Goal: Information Seeking & Learning: Find specific page/section

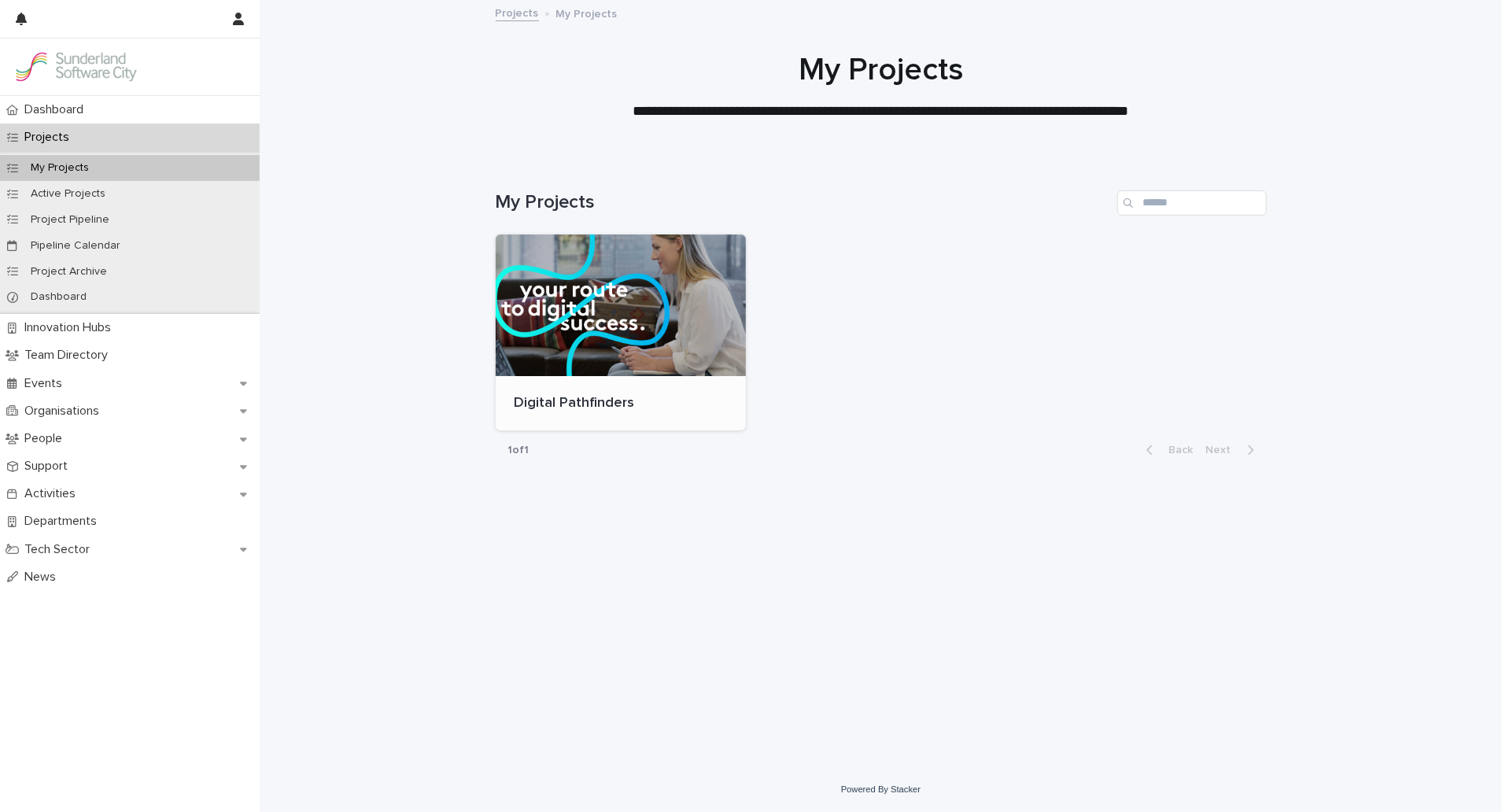
click at [668, 286] on div at bounding box center [621, 306] width 251 height 142
click at [565, 298] on div at bounding box center [621, 306] width 251 height 142
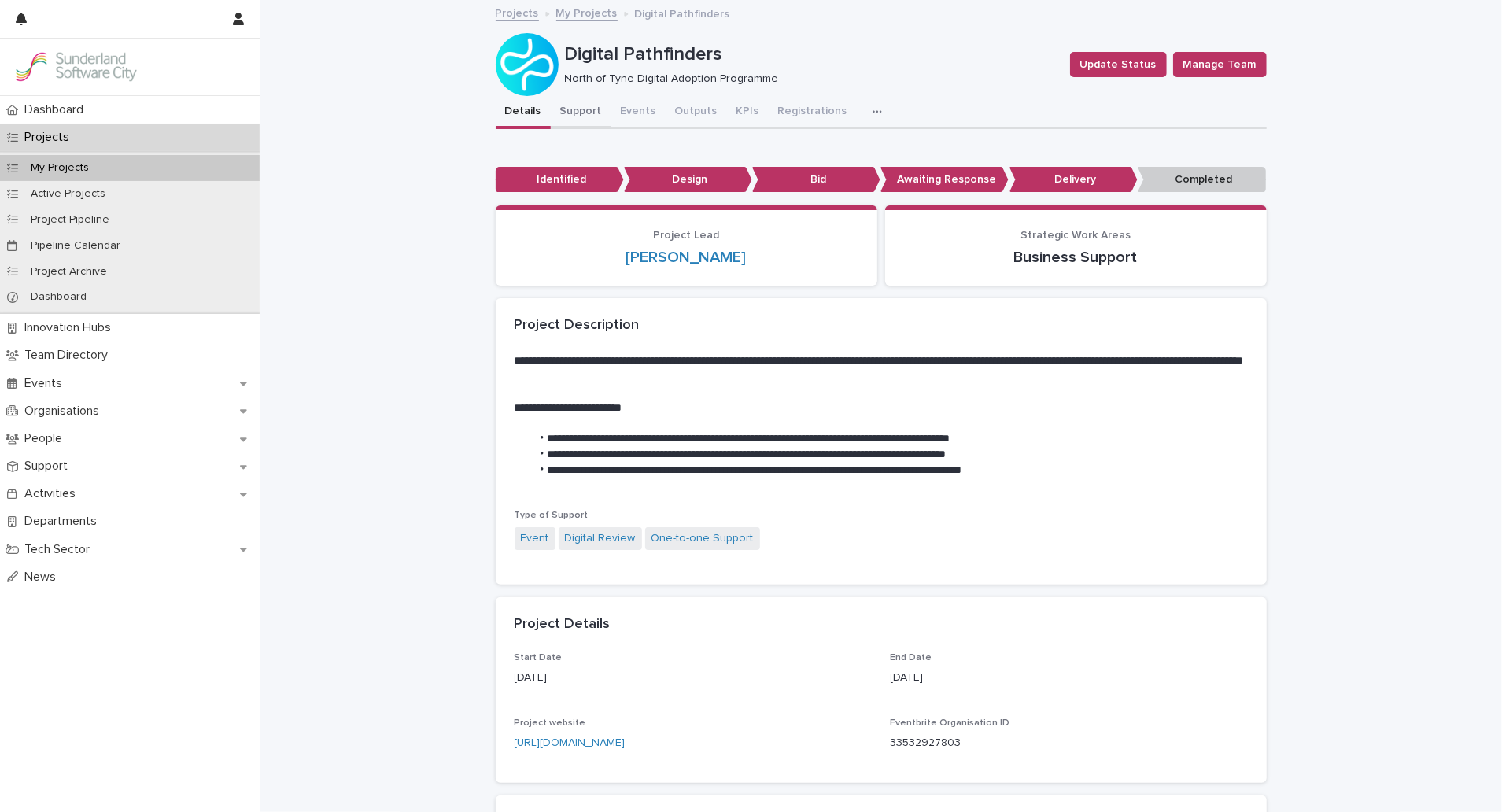
click at [581, 110] on button "Support" at bounding box center [581, 112] width 61 height 33
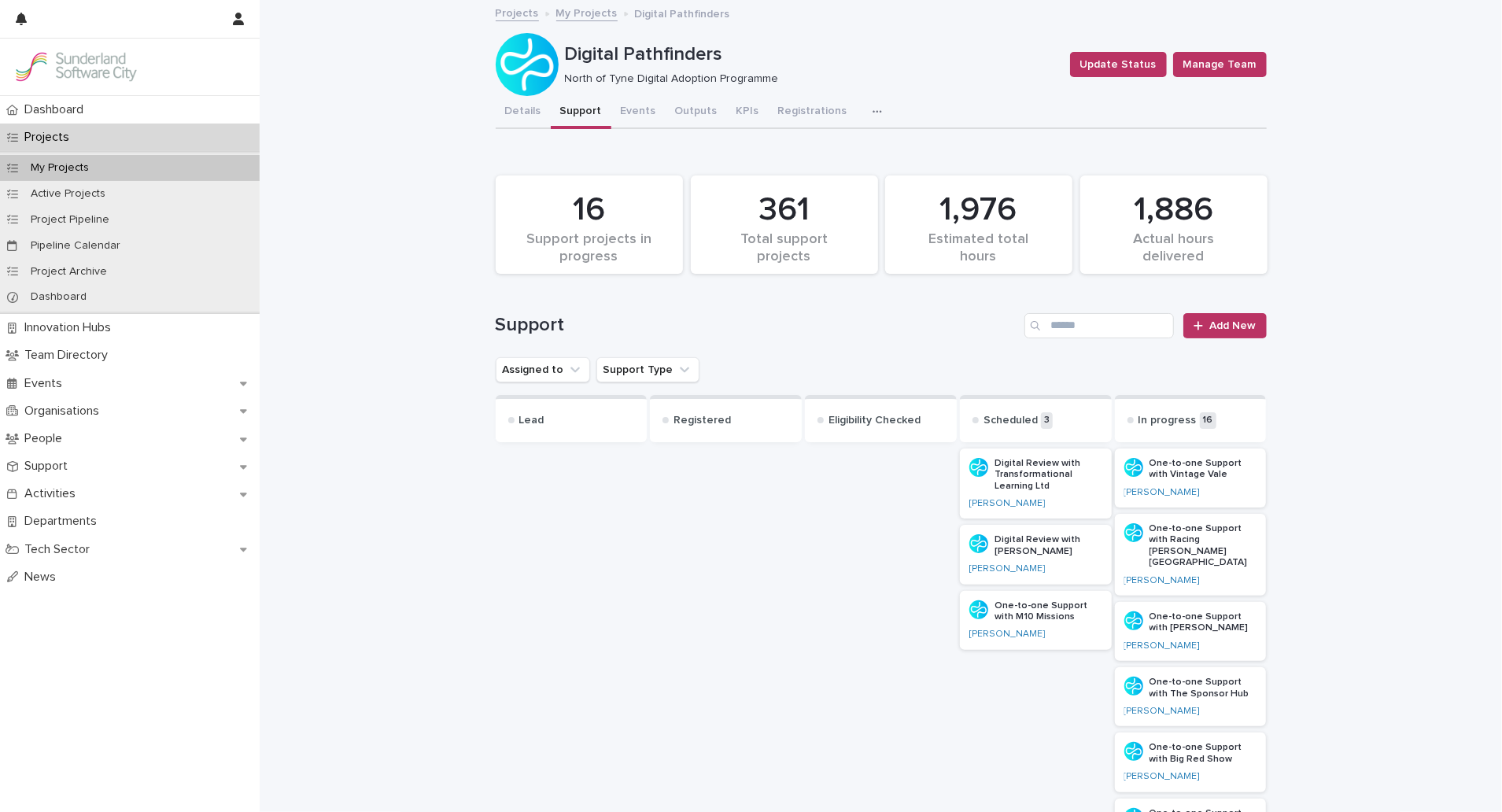
drag, startPoint x: 478, startPoint y: 161, endPoint x: 538, endPoint y: 217, distance: 82.1
drag, startPoint x: 538, startPoint y: 217, endPoint x: 421, endPoint y: 202, distance: 118.0
drag, startPoint x: 401, startPoint y: 164, endPoint x: 469, endPoint y: 173, distance: 68.6
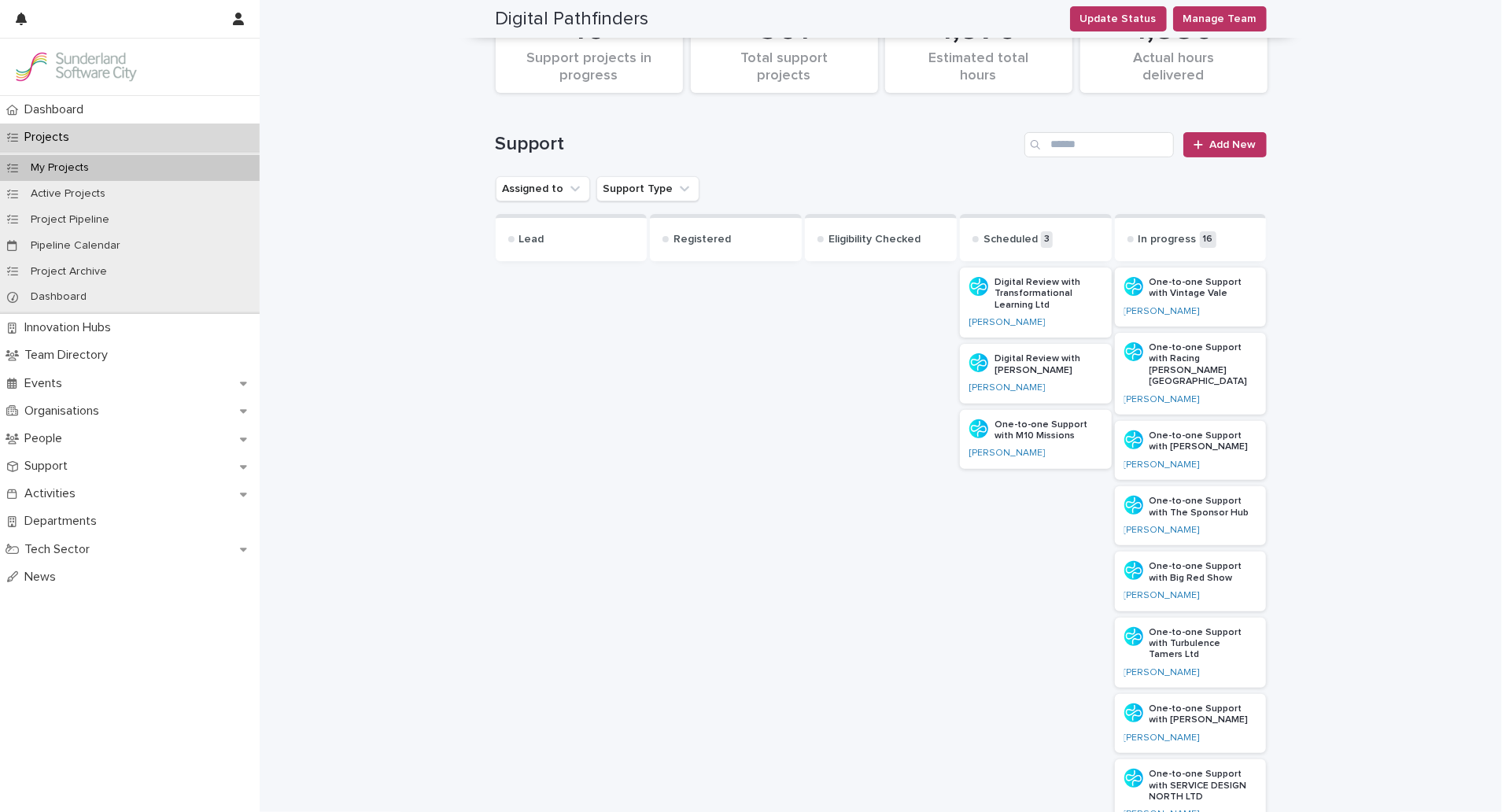
scroll to position [177, 0]
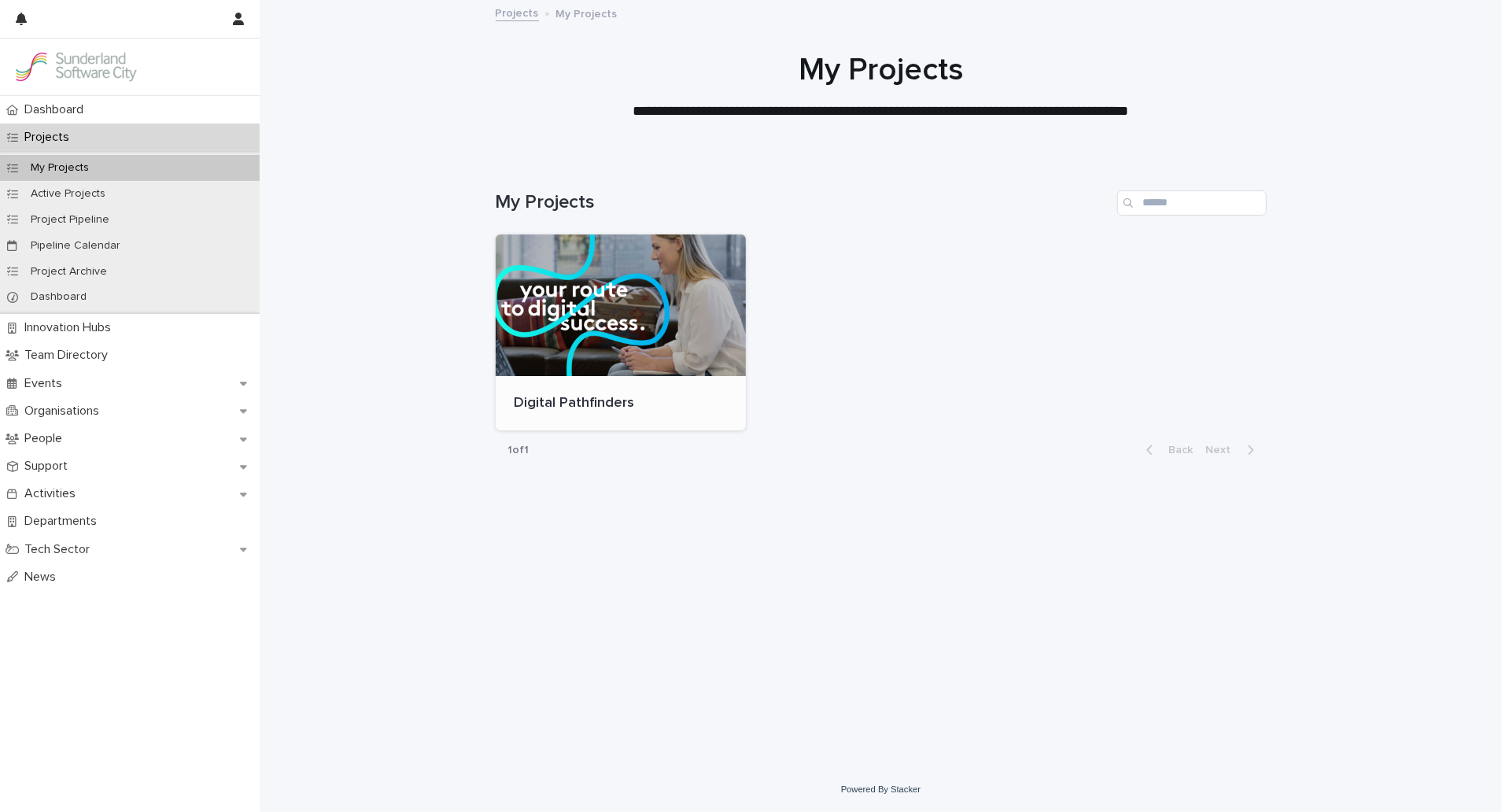
click at [540, 297] on div at bounding box center [621, 306] width 251 height 142
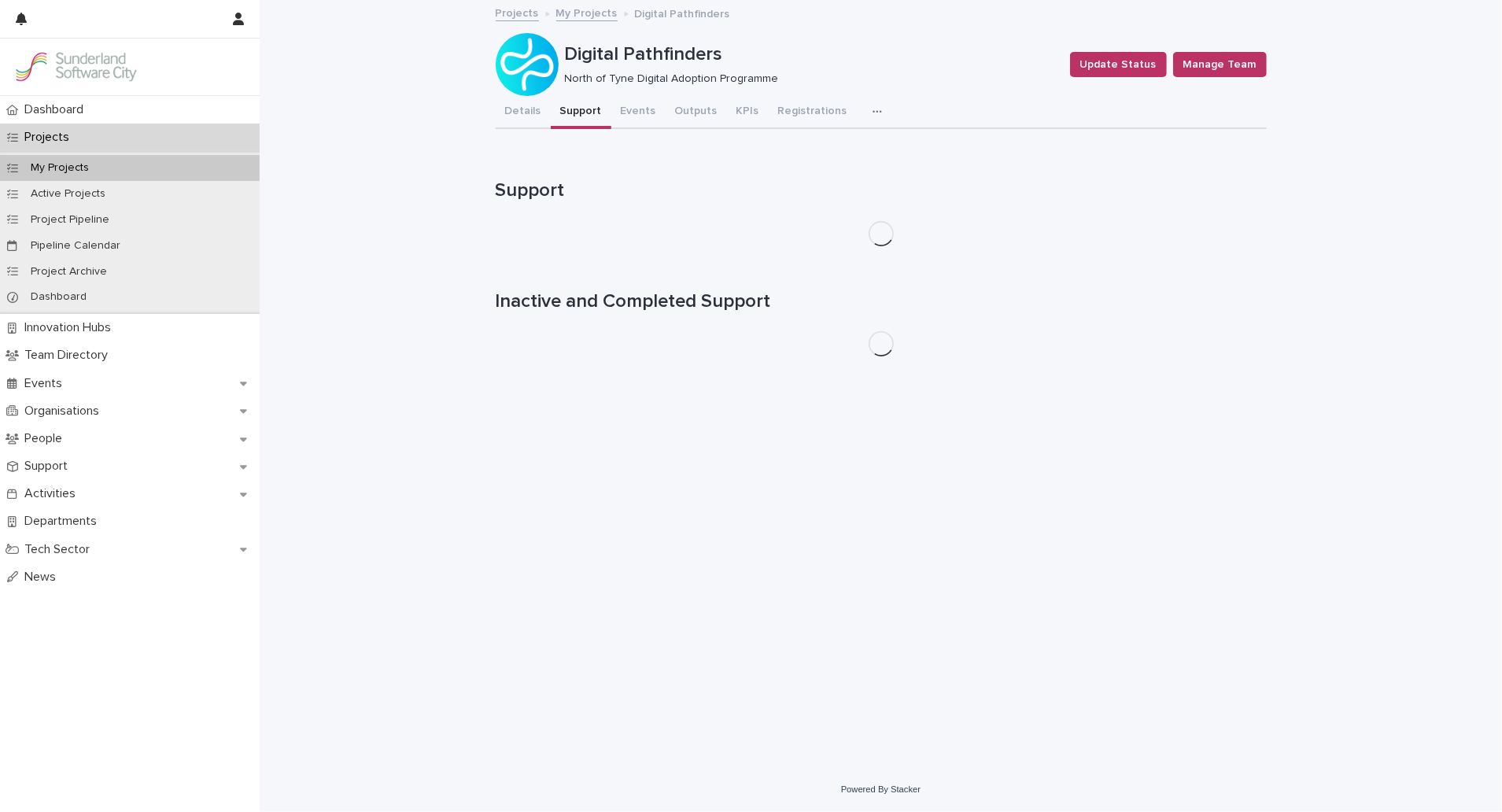
click at [574, 116] on button "Support" at bounding box center [581, 112] width 61 height 33
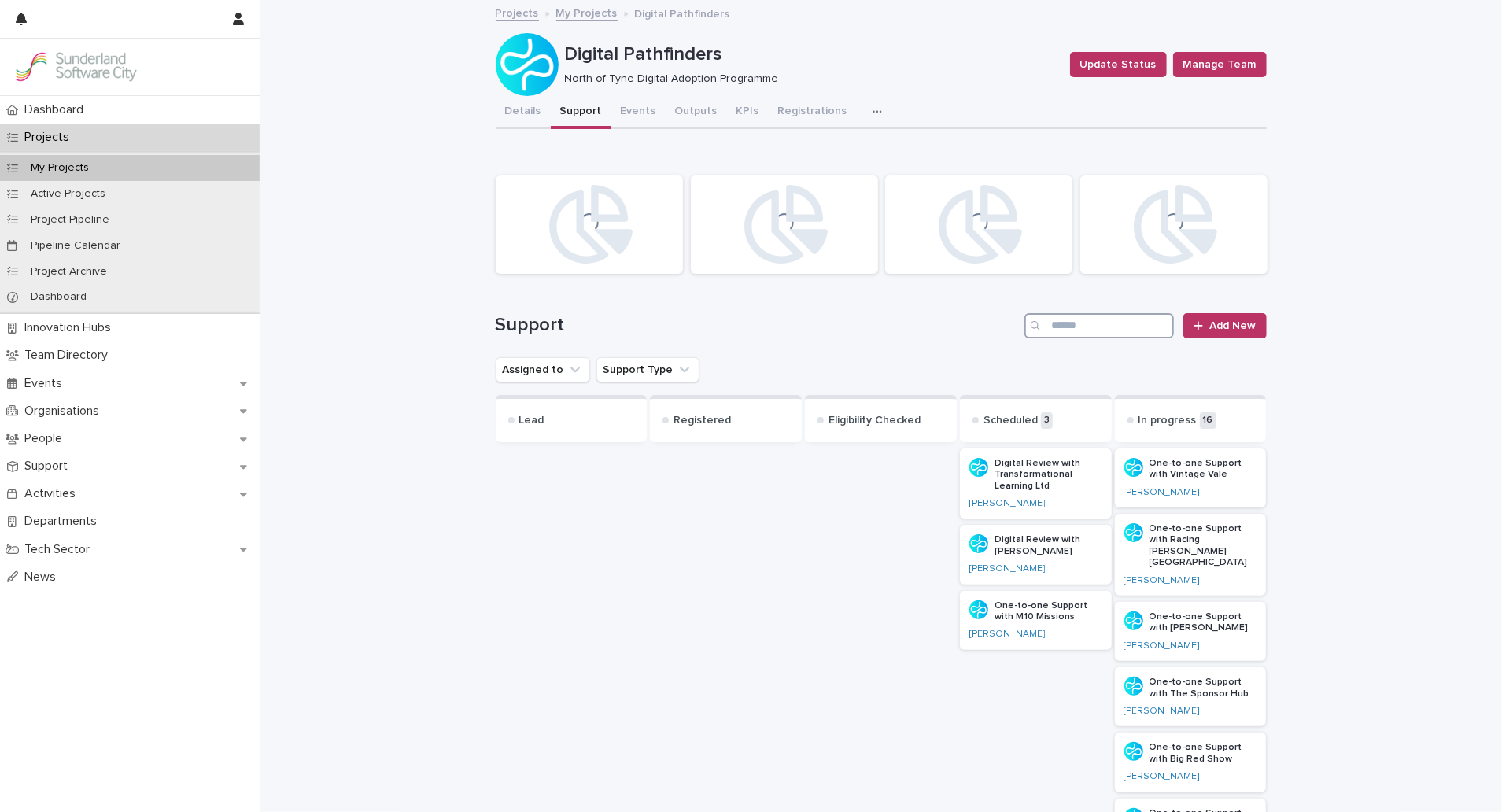
click at [1056, 322] on input "Search" at bounding box center [1098, 326] width 149 height 25
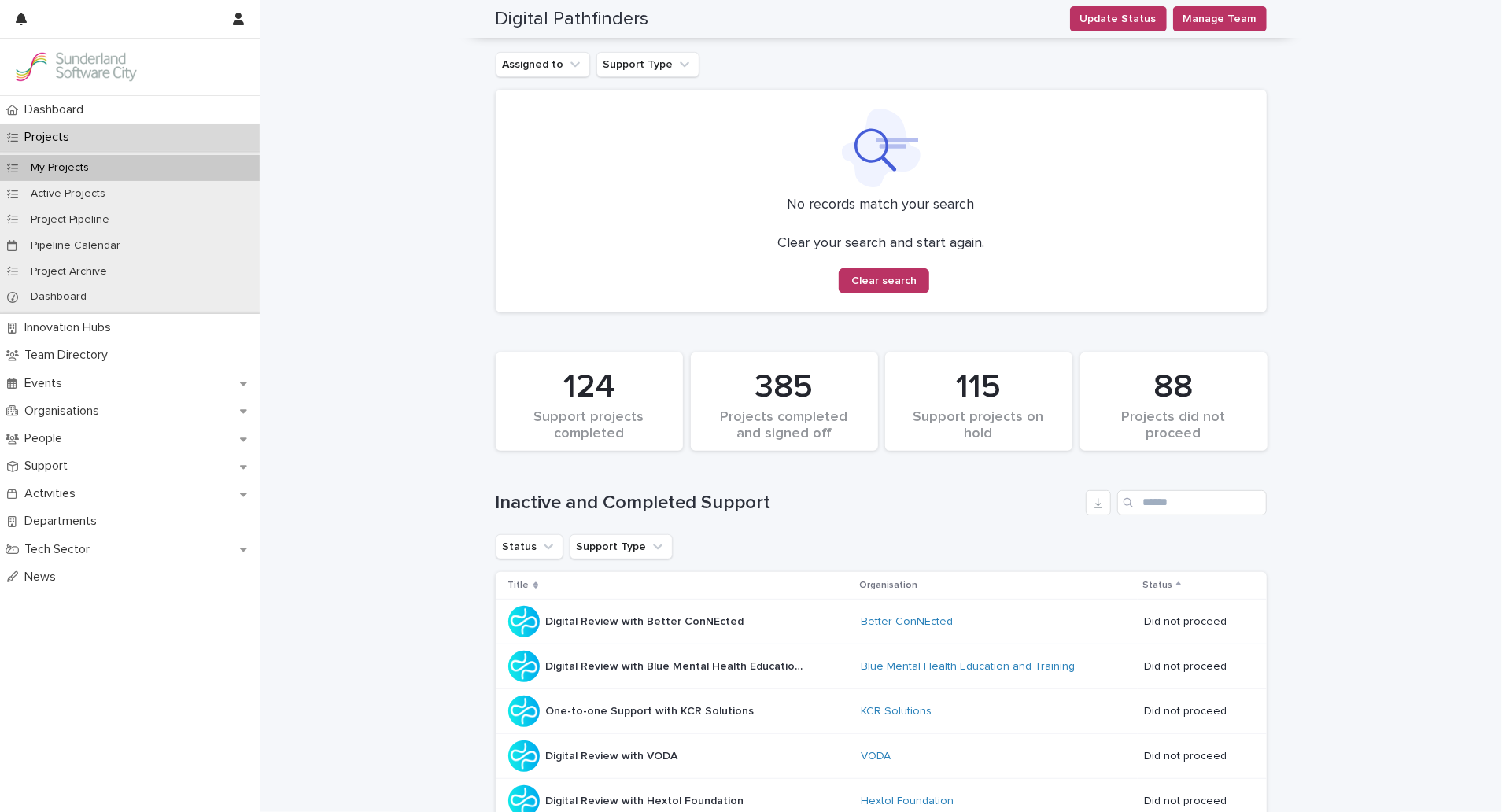
scroll to position [302, 0]
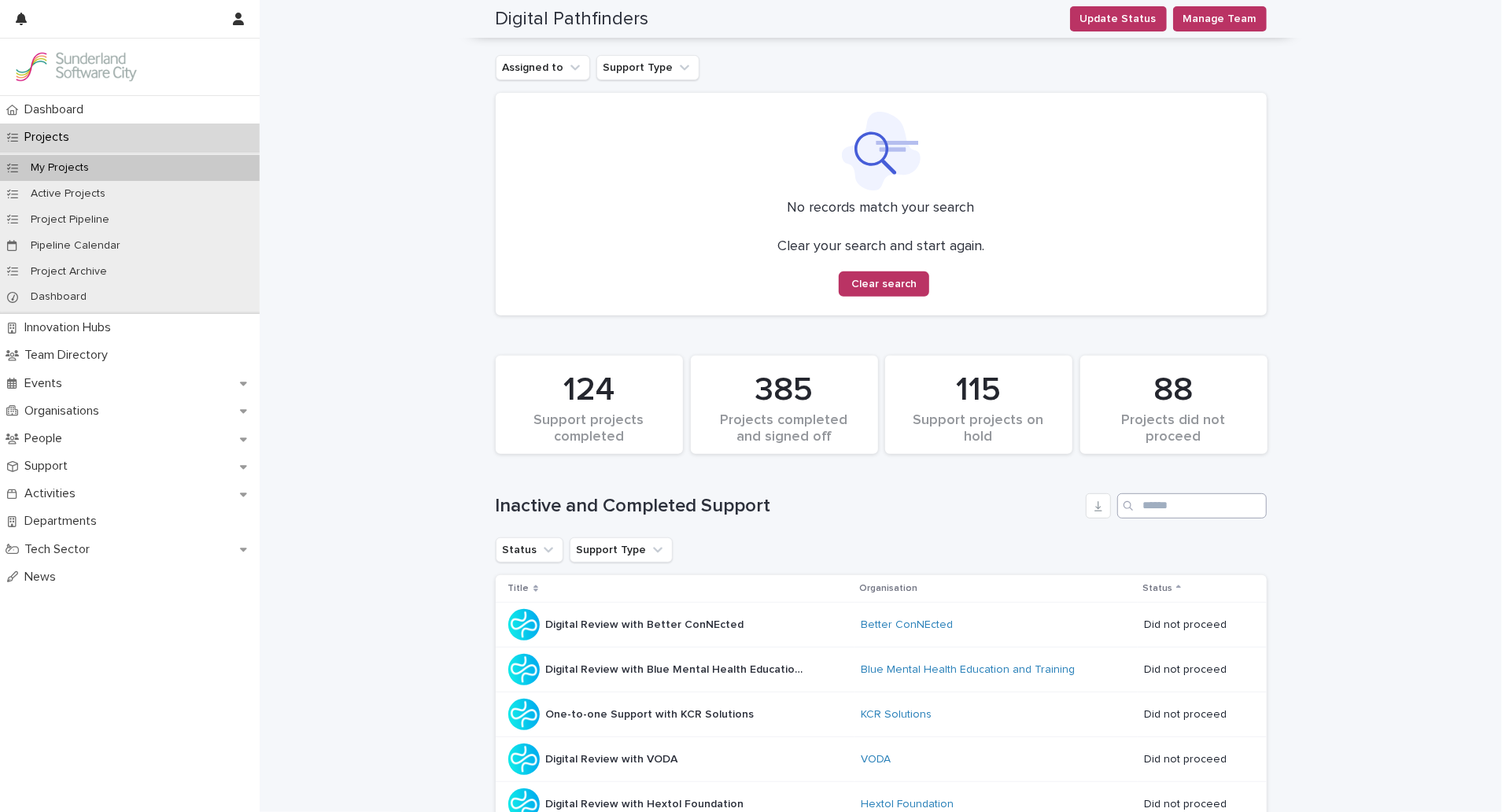
type input "********"
click at [1208, 514] on input "Search" at bounding box center [1191, 506] width 149 height 25
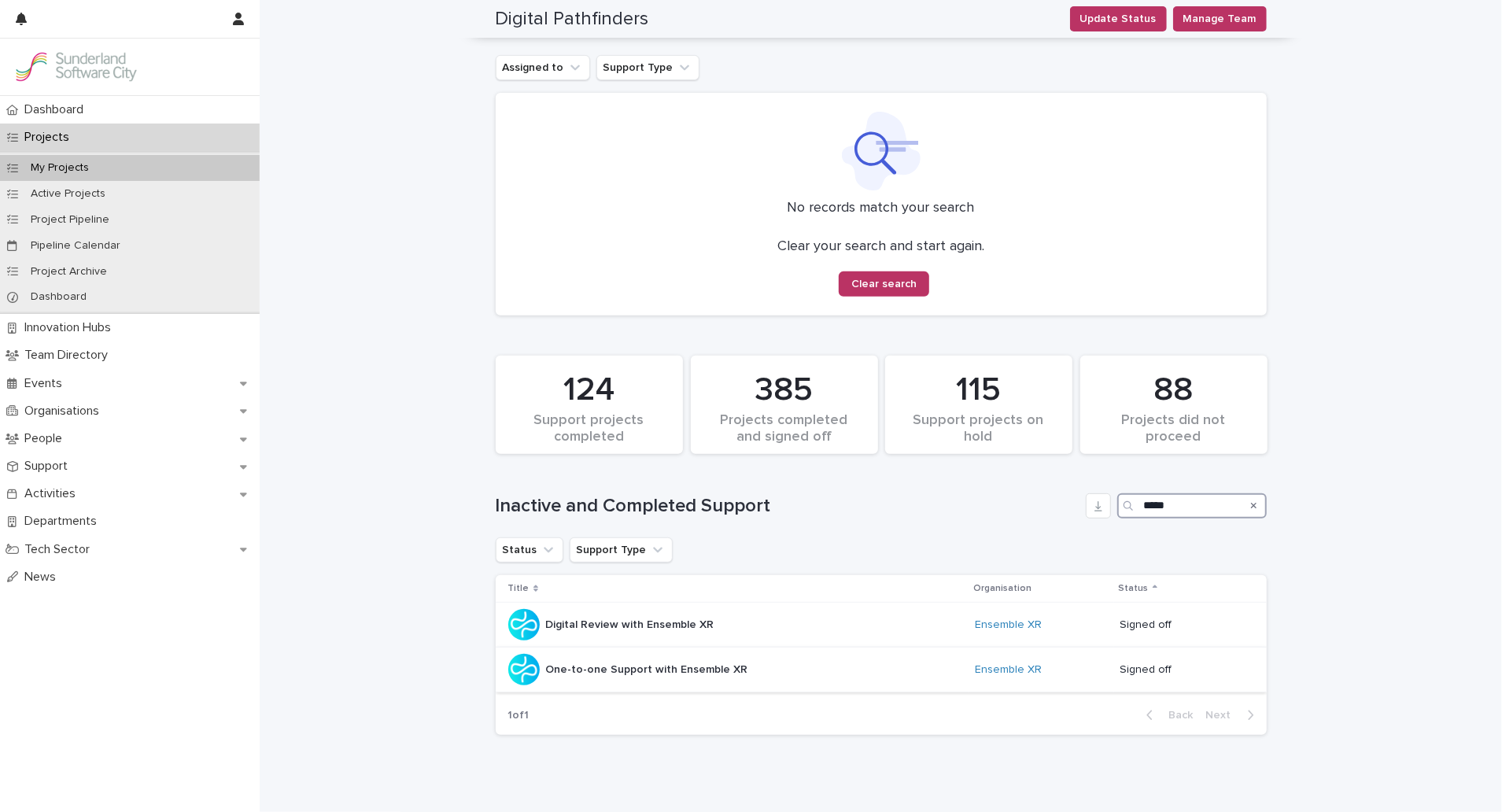
type input "*****"
click at [787, 670] on div "One-to-one Support with Ensemble XR One-to-one Support with Ensemble XR" at bounding box center [735, 669] width 455 height 31
